Goal: Check status: Check status

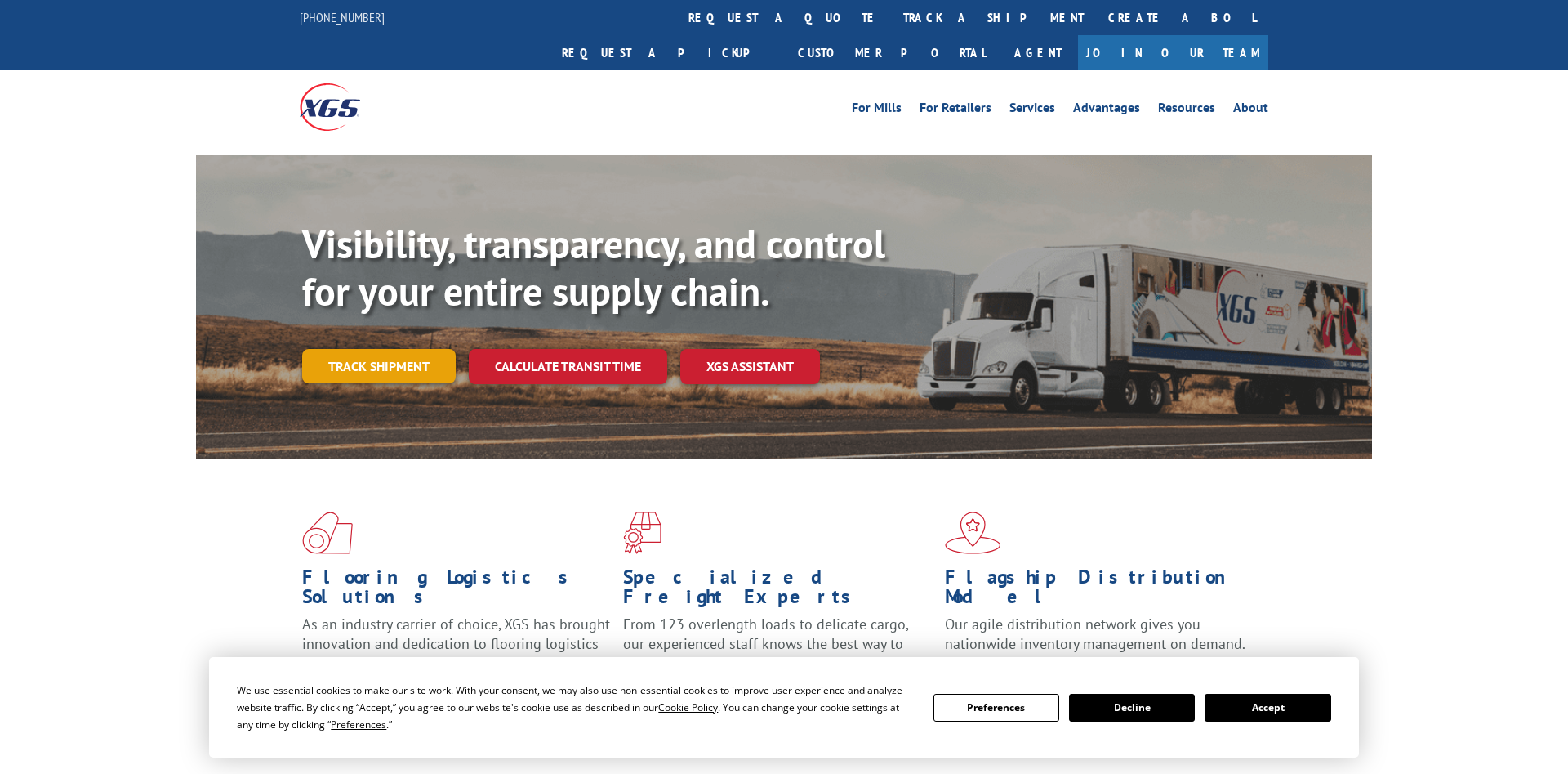
click at [415, 349] on link "Track shipment" at bounding box center [379, 366] width 154 height 35
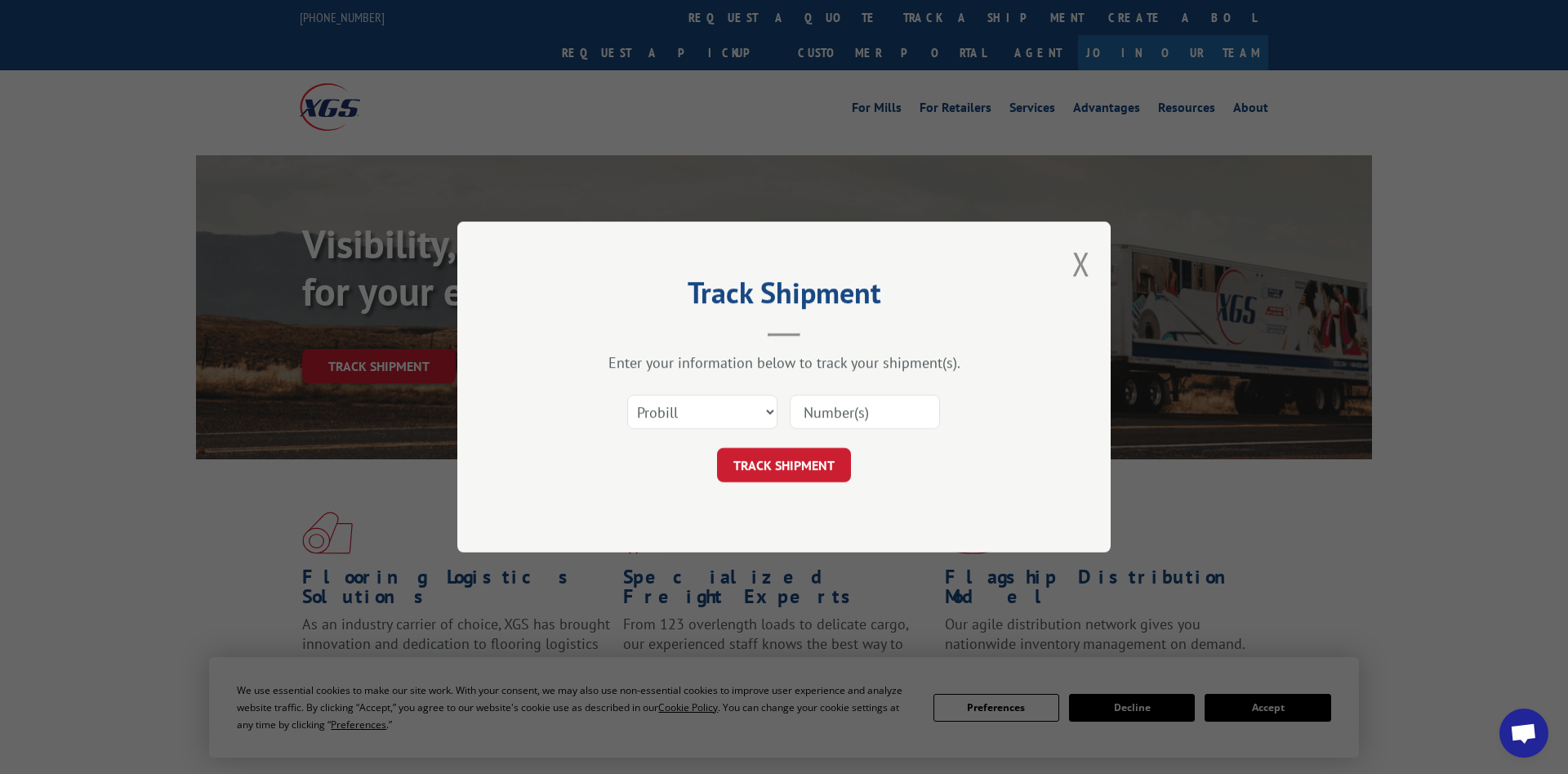
click at [869, 415] on input at bounding box center [865, 412] width 150 height 35
paste input "2861851"
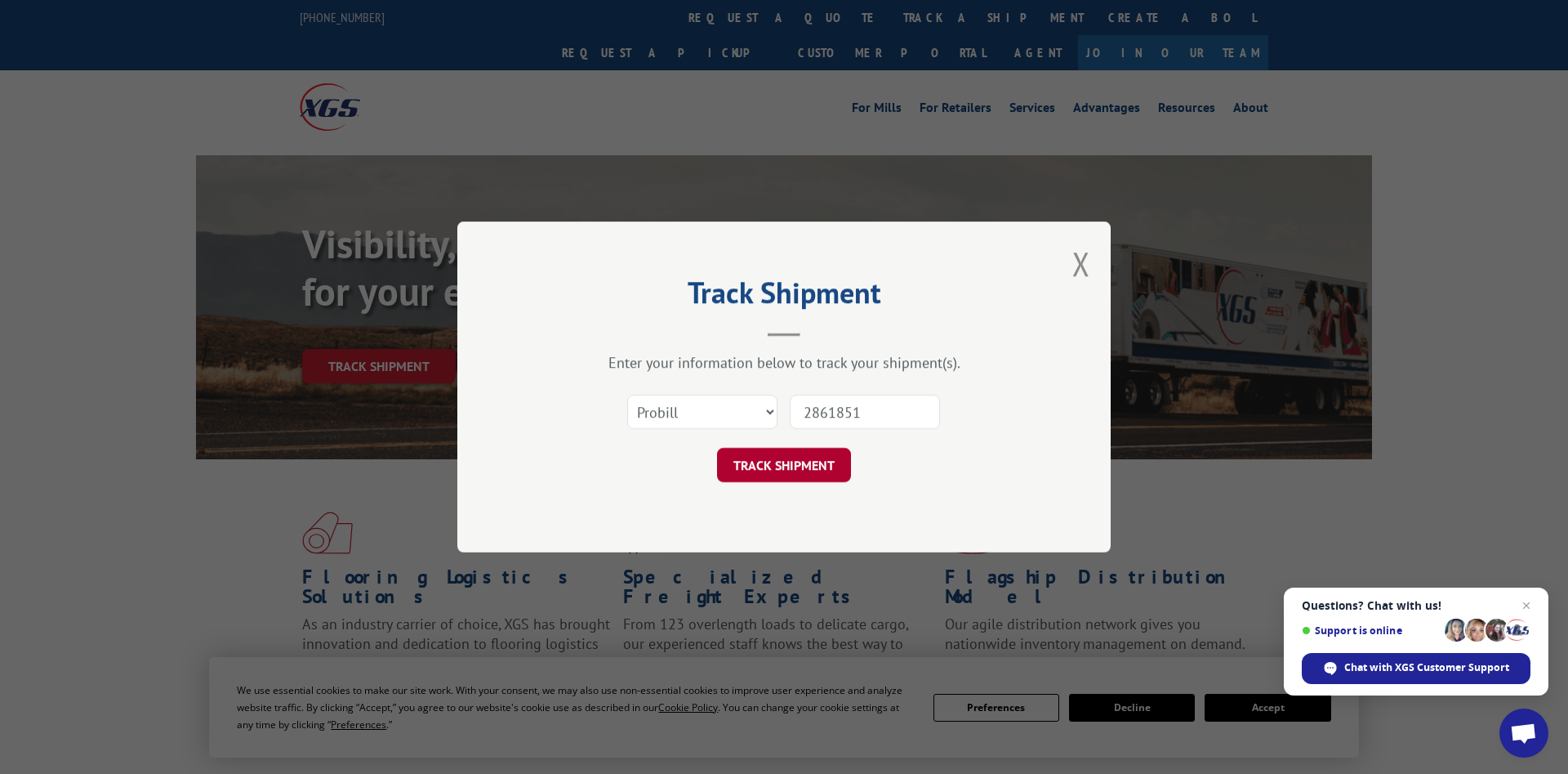
type input "2861851"
click at [792, 458] on button "TRACK SHIPMENT" at bounding box center [784, 465] width 134 height 35
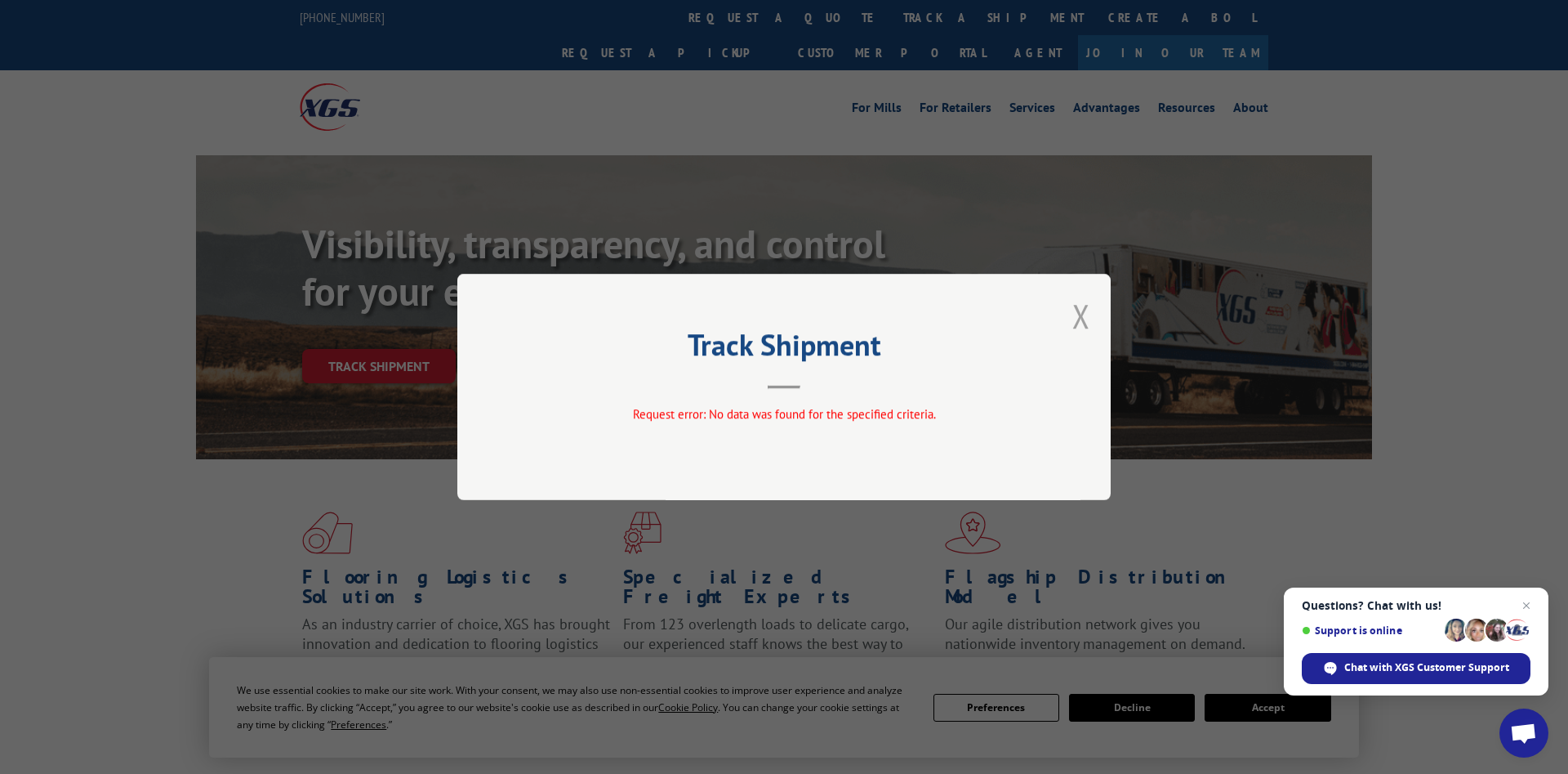
click at [1082, 311] on button "Close modal" at bounding box center [1081, 316] width 18 height 43
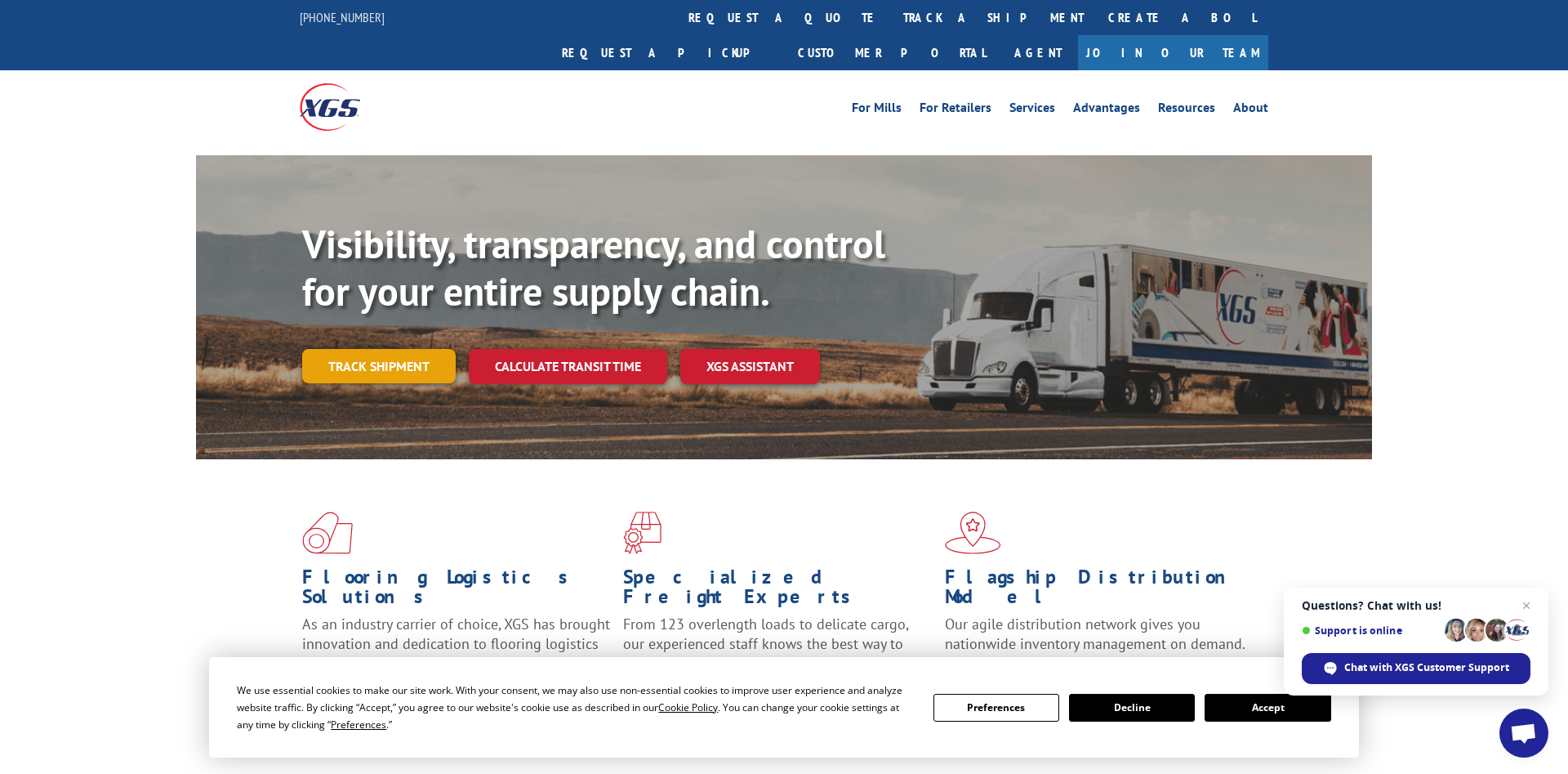
click at [373, 349] on link "Track shipment" at bounding box center [379, 366] width 154 height 35
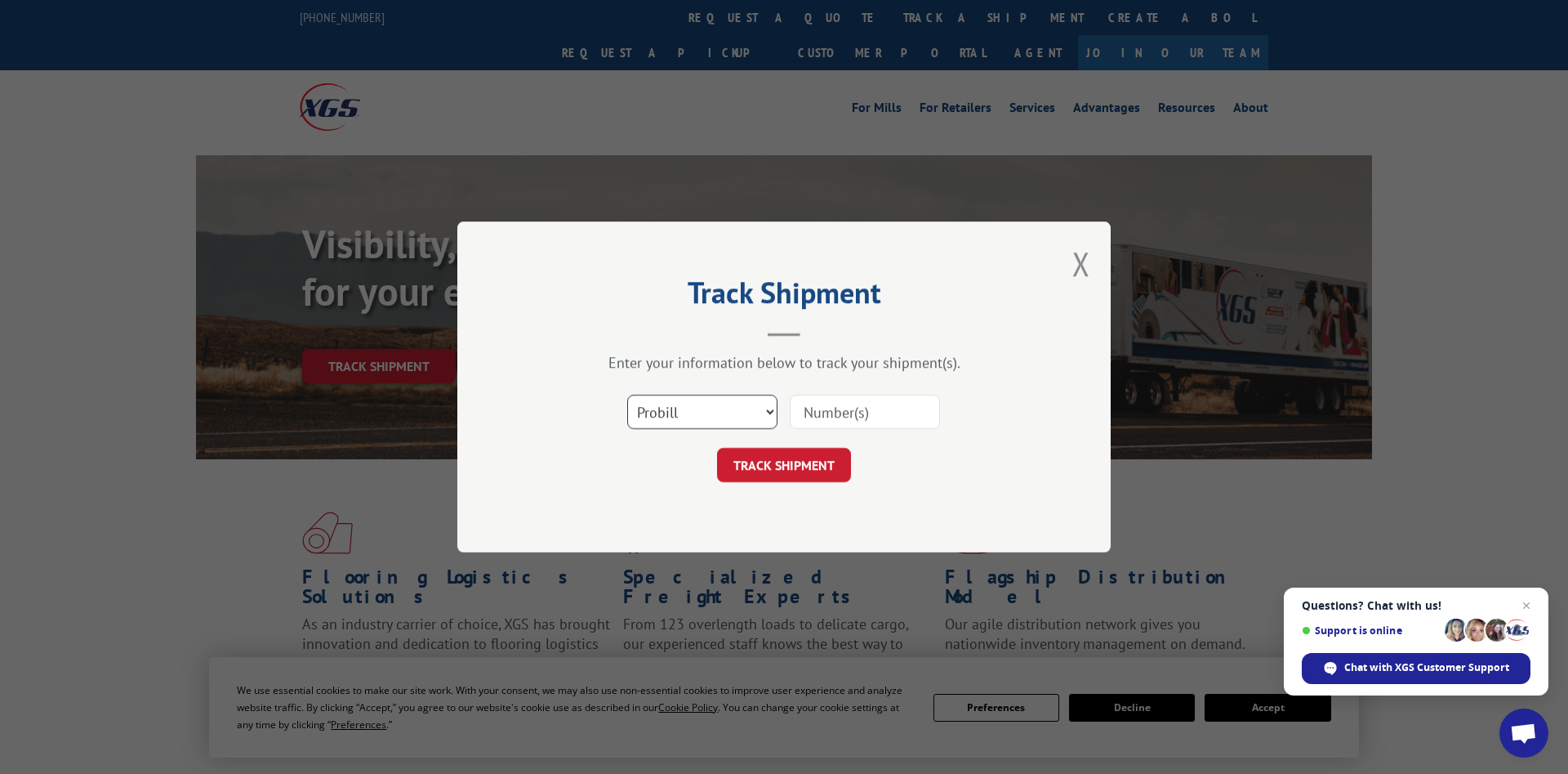
click at [628, 395] on select "Select category... Probill BOL PO" at bounding box center [703, 412] width 150 height 35
select select "bol"
click option "BOL" at bounding box center [0, 0] width 0 height 0
click at [850, 412] on input at bounding box center [865, 412] width 150 height 35
paste input "2861851"
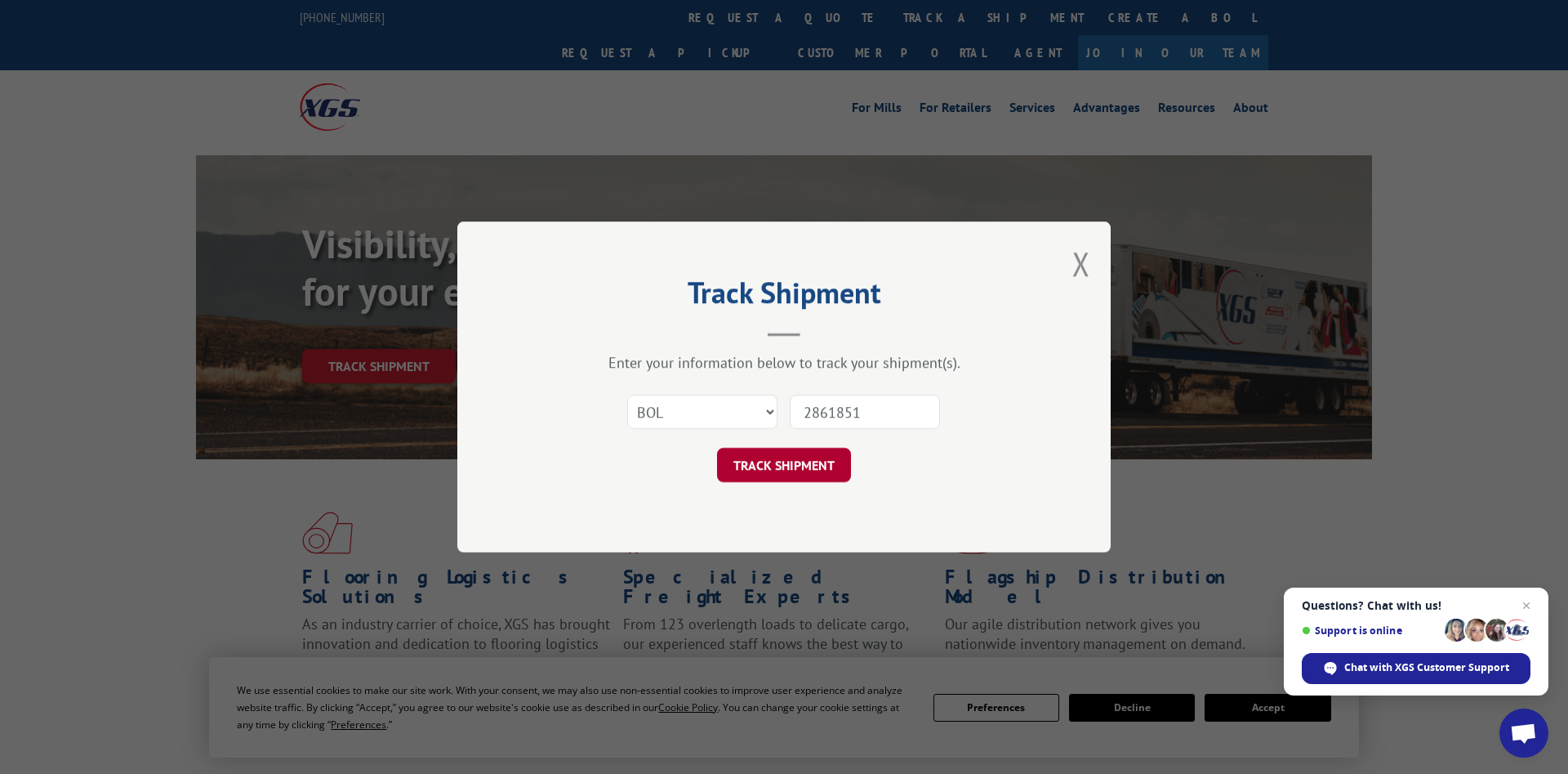
type input "2861851"
click at [817, 458] on button "TRACK SHIPMENT" at bounding box center [784, 465] width 134 height 35
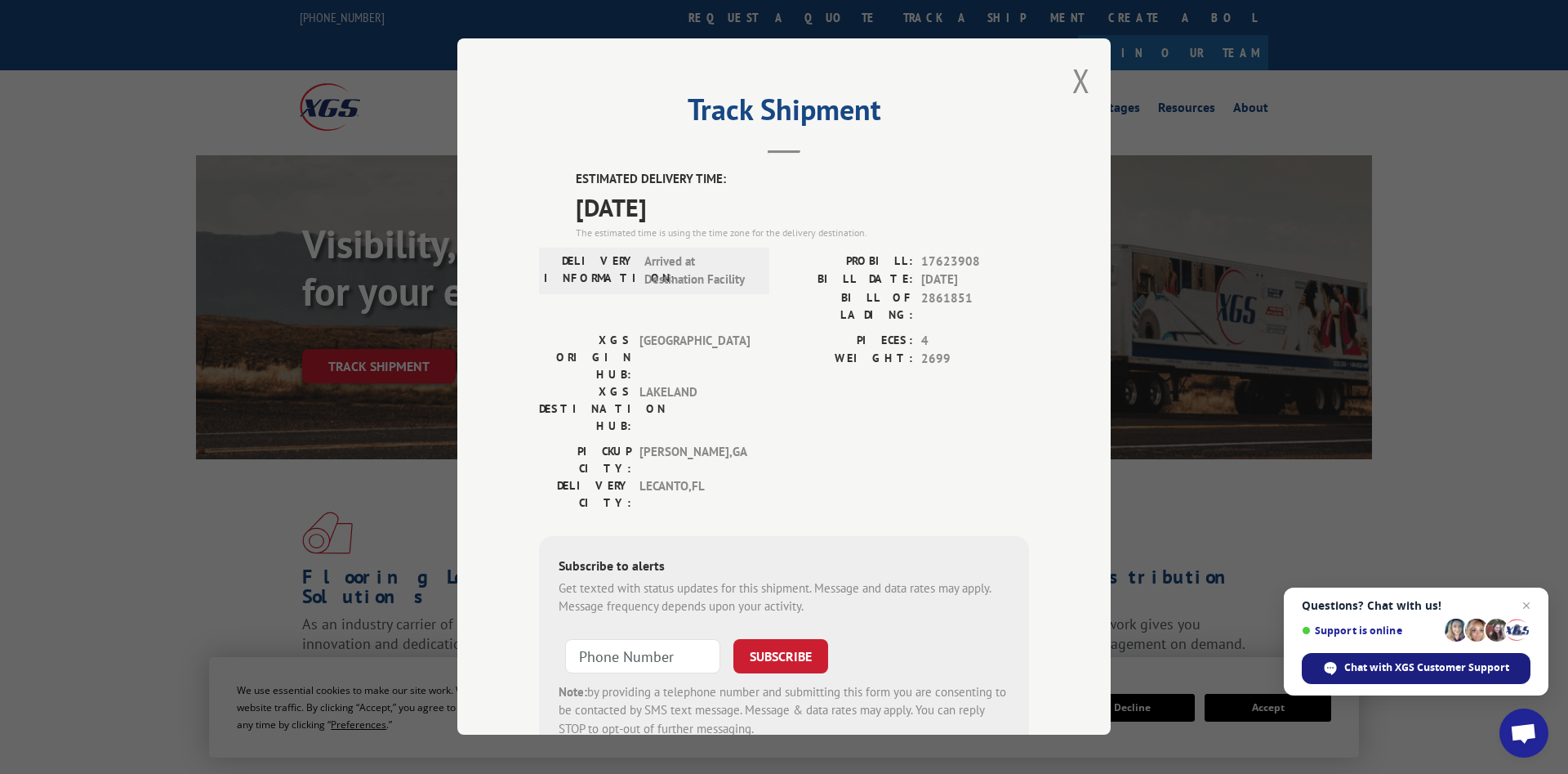
click at [1436, 663] on span "Chat with XGS Customer Support" at bounding box center [1427, 667] width 165 height 15
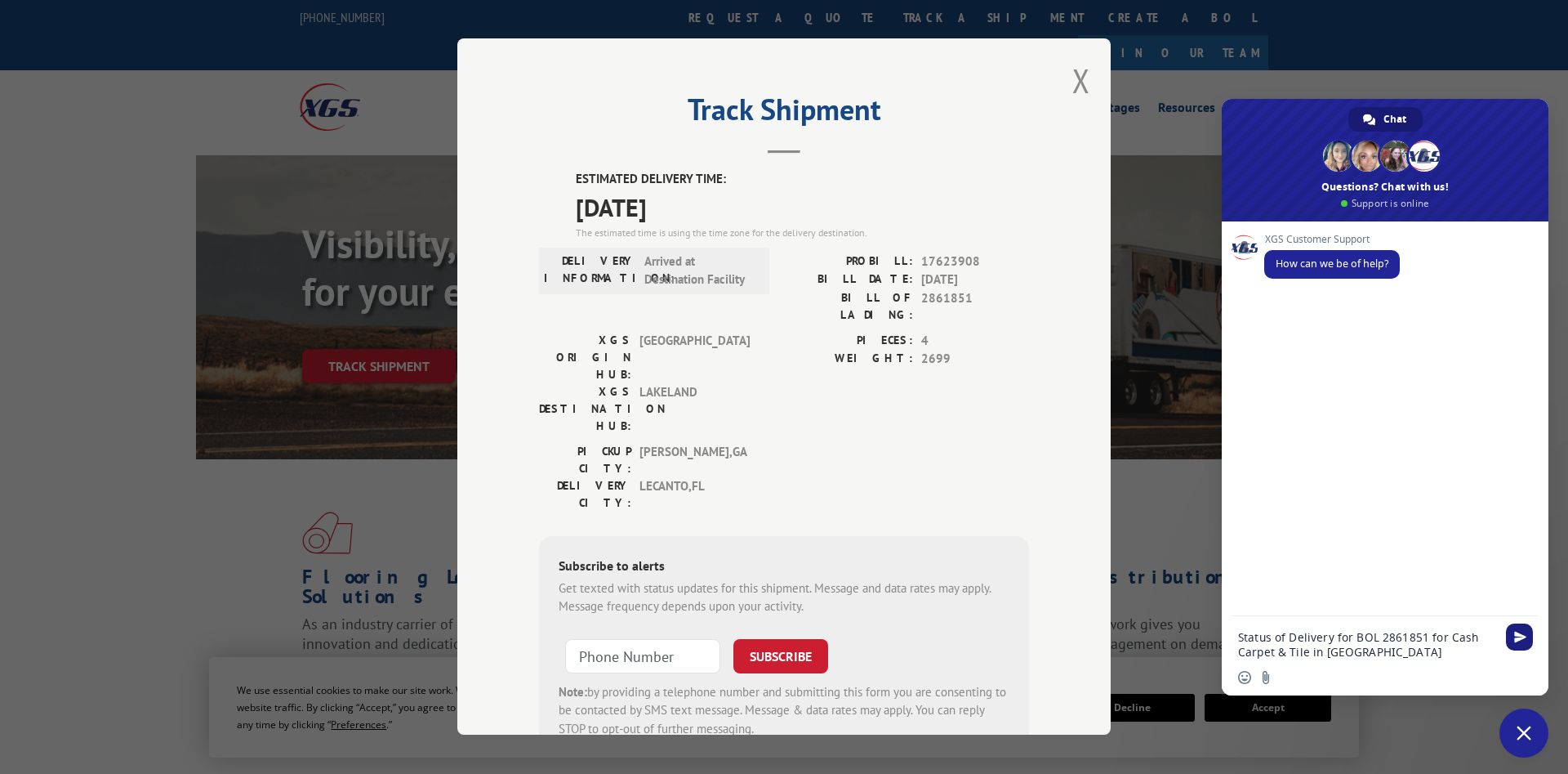
type textarea "Status of Delivery for BOL 2861851 for Cash Carpet & Tile in [GEOGRAPHIC_DATA] …"
click at [1520, 638] on span "Send" at bounding box center [1520, 636] width 12 height 12
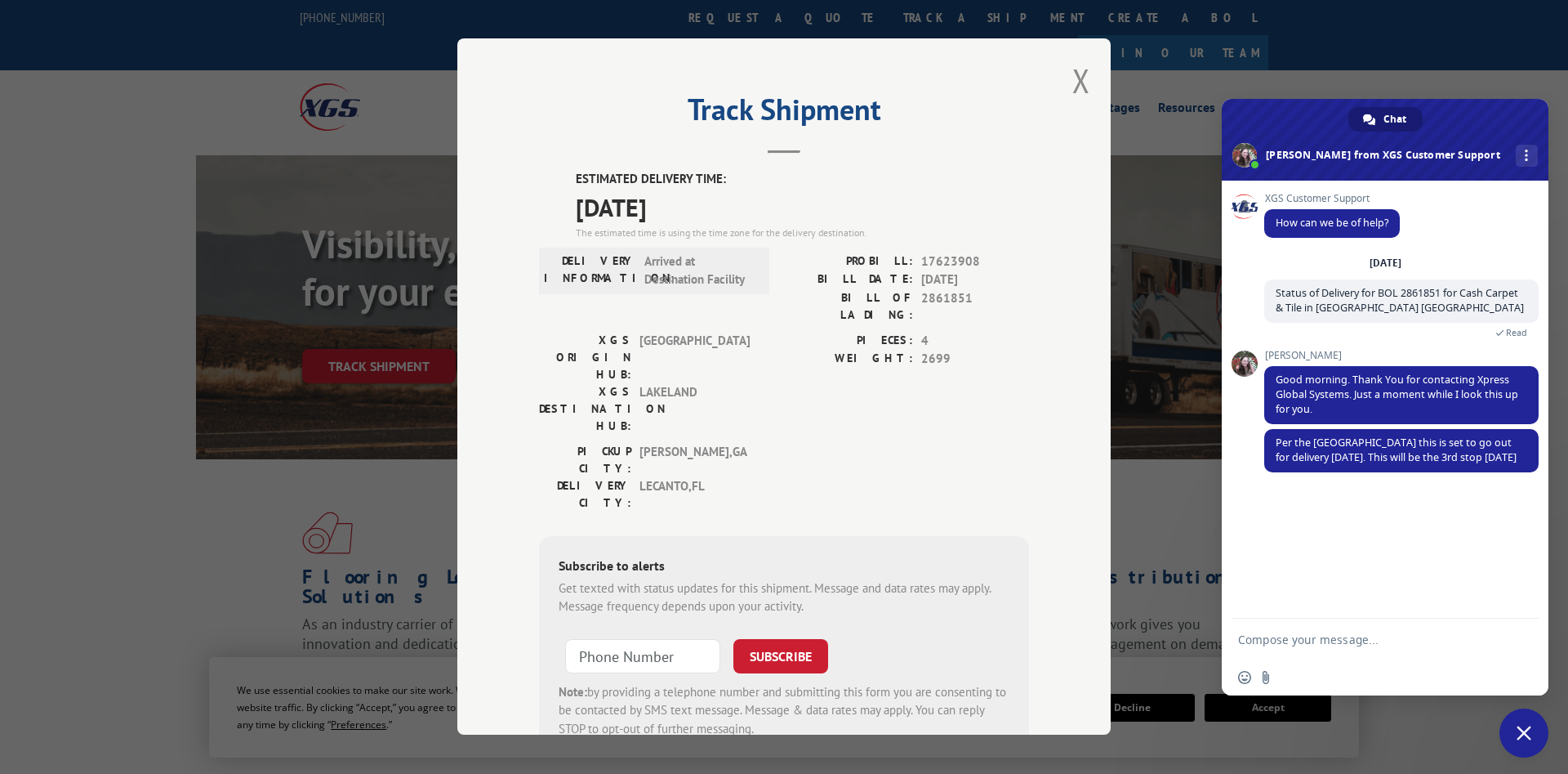
click at [1528, 734] on span "Close chat" at bounding box center [1523, 733] width 15 height 15
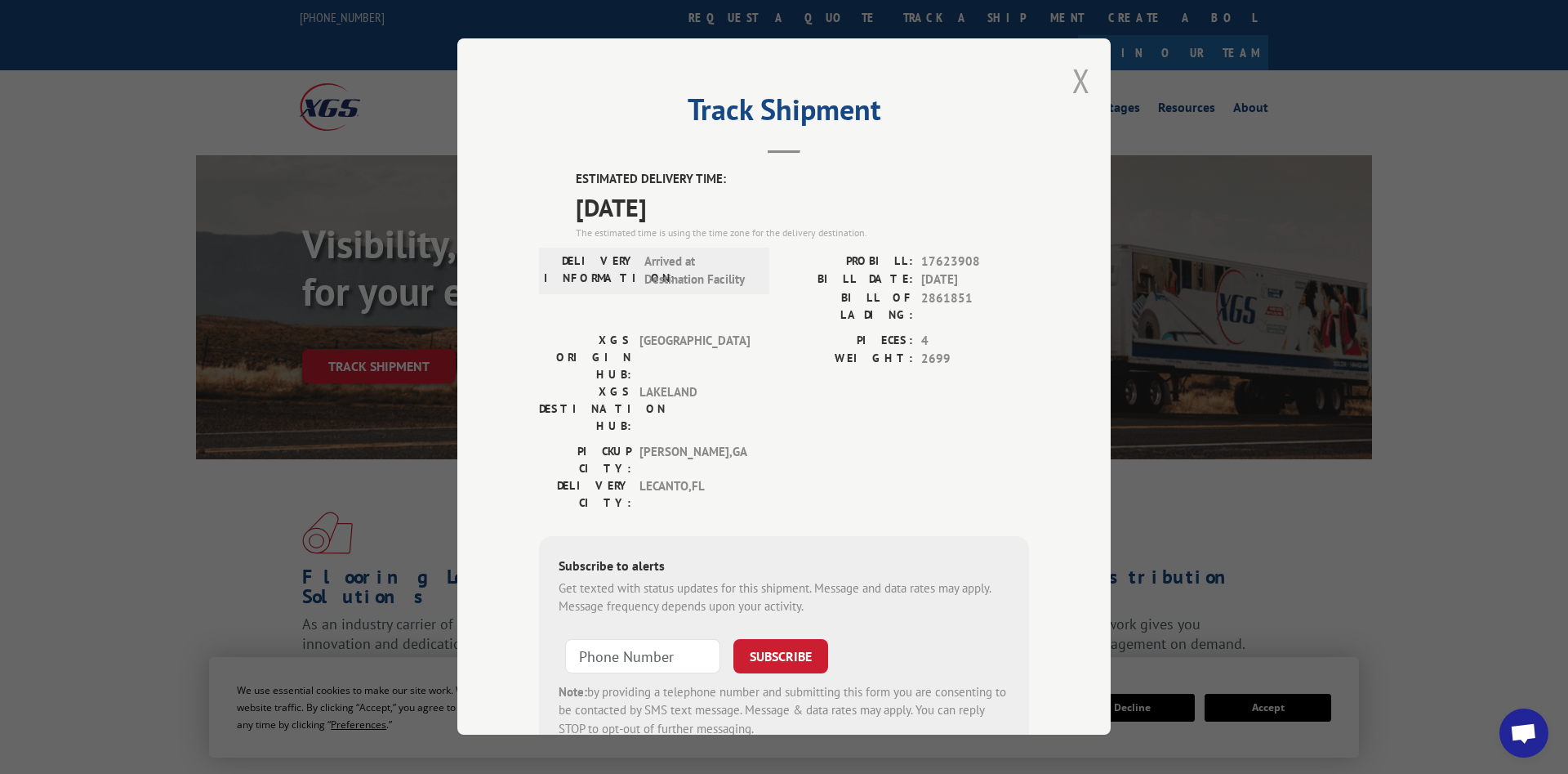
click at [1081, 87] on button "Close modal" at bounding box center [1081, 80] width 18 height 43
